Goal: Purchase product/service

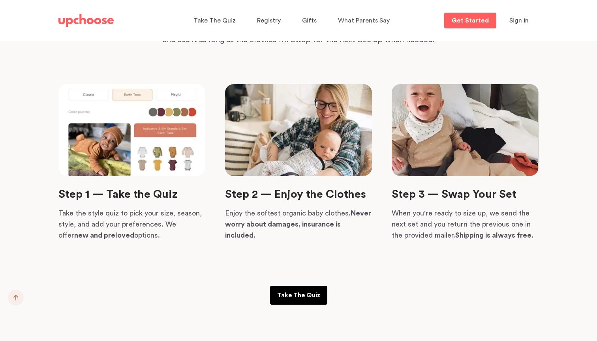
scroll to position [1815, 0]
click at [97, 135] on img at bounding box center [131, 130] width 147 height 92
click at [296, 300] on p "Take The Quiz" at bounding box center [298, 294] width 43 height 9
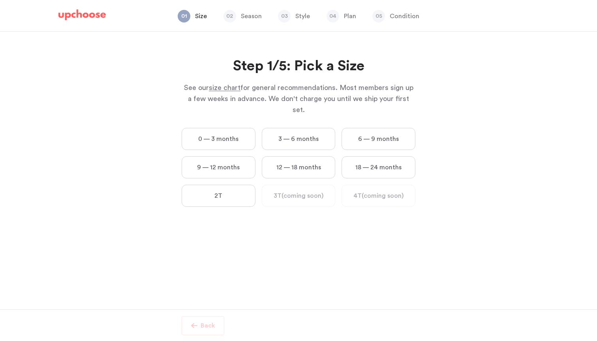
click at [222, 128] on label "0 — 3 months" at bounding box center [219, 139] width 74 height 22
click at [0, 0] on months "0 — 3 months" at bounding box center [0, 0] width 0 height 0
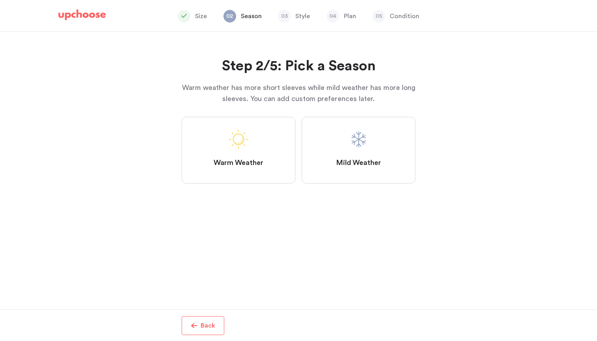
click at [349, 154] on label "Mild Weather" at bounding box center [359, 150] width 114 height 67
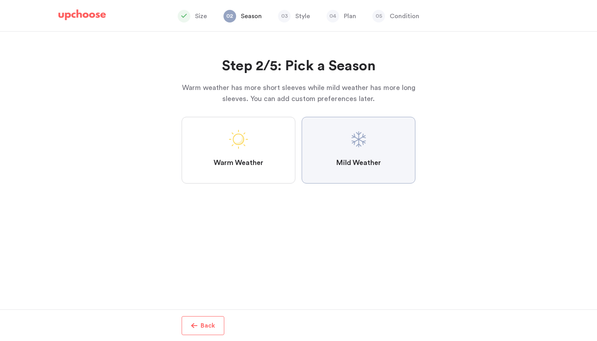
click at [0, 0] on Weather "Mild Weather" at bounding box center [0, 0] width 0 height 0
